Goal: Check status

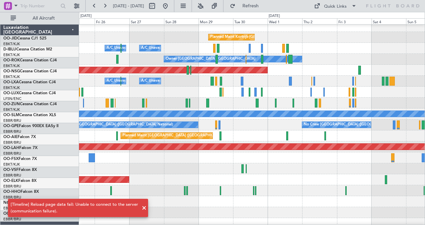
scroll to position [4, 0]
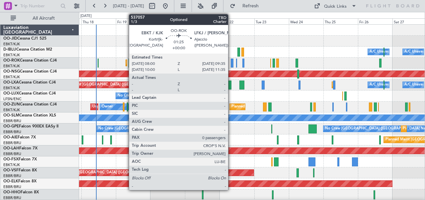
click at [231, 61] on div at bounding box center [232, 62] width 2 height 9
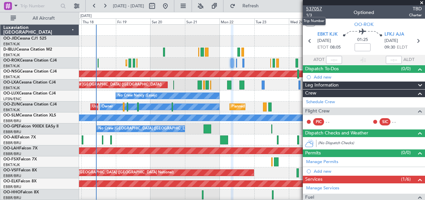
click at [311, 7] on span "537057" at bounding box center [314, 8] width 16 height 7
